Goal: Use online tool/utility: Utilize a website feature to perform a specific function

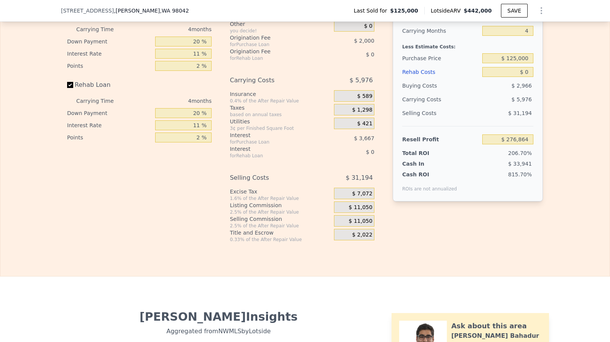
scroll to position [1366, 0]
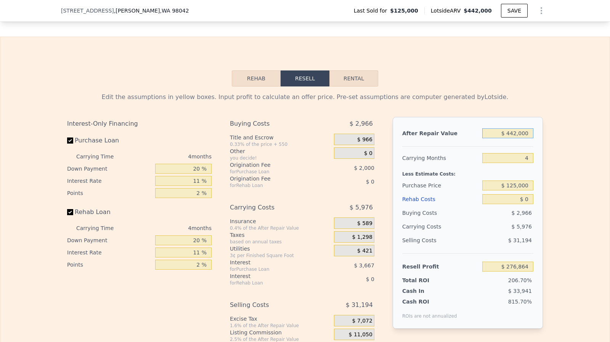
click at [523, 138] on input "$ 442,000" at bounding box center [507, 134] width 51 height 10
type input "$ 5,000,000"
type input "$ 4,512,780"
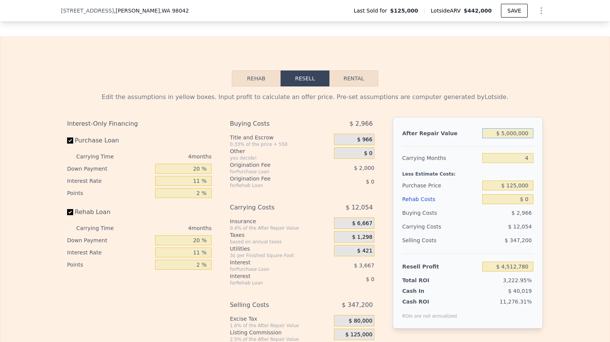
type input "$ 500,000"
type input "$ 330,765"
type input "$ 500,000"
click at [67, 215] on input "Rehab Loan" at bounding box center [70, 212] width 6 height 6
checkbox input "false"
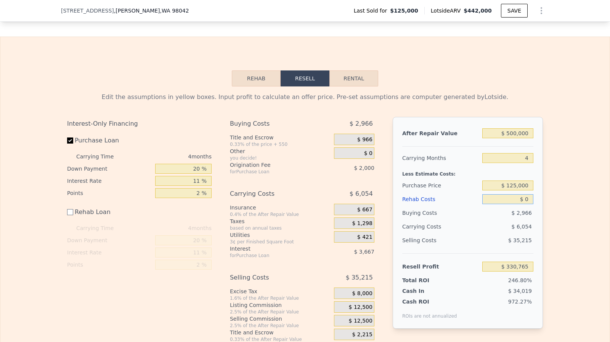
click at [527, 204] on input "$ 0" at bounding box center [507, 199] width 51 height 10
type input "$ 85"
type input "$ 330,680"
type input "$ 850,000"
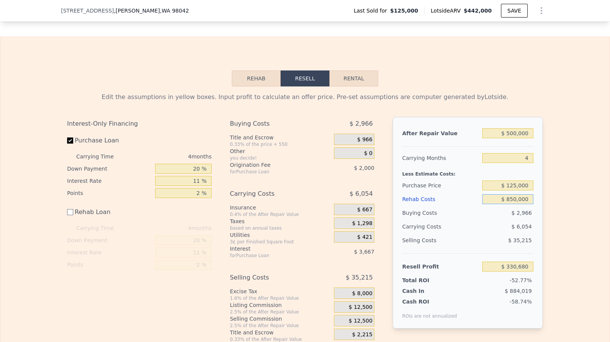
type input "-$ 519,235"
type input "$ 850,000"
click at [524, 191] on input "$ 125,000" at bounding box center [507, 186] width 51 height 10
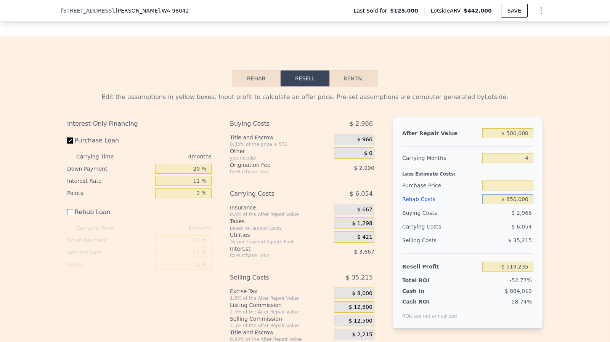
click at [519, 204] on input "$ 850,000" at bounding box center [507, 199] width 51 height 10
type input "$ 65"
type input "$ 125,000"
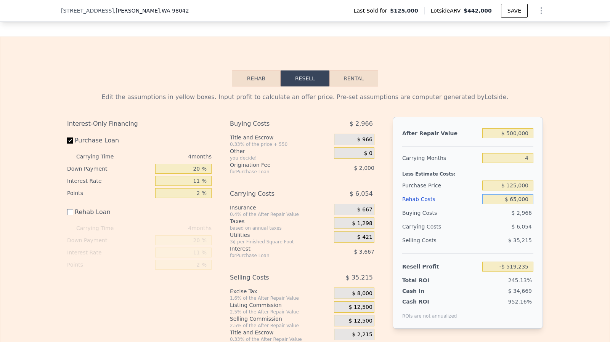
type input "$ 650,000"
type input "-$ 319,235"
type input "$ 65,000"
type input "$ 265,765"
type input "$ 65,000"
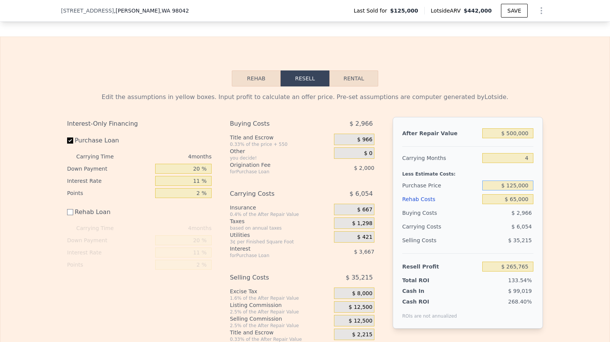
click at [522, 191] on input "$ 125,000" at bounding box center [507, 186] width 51 height 10
